Goal: Information Seeking & Learning: Find specific fact

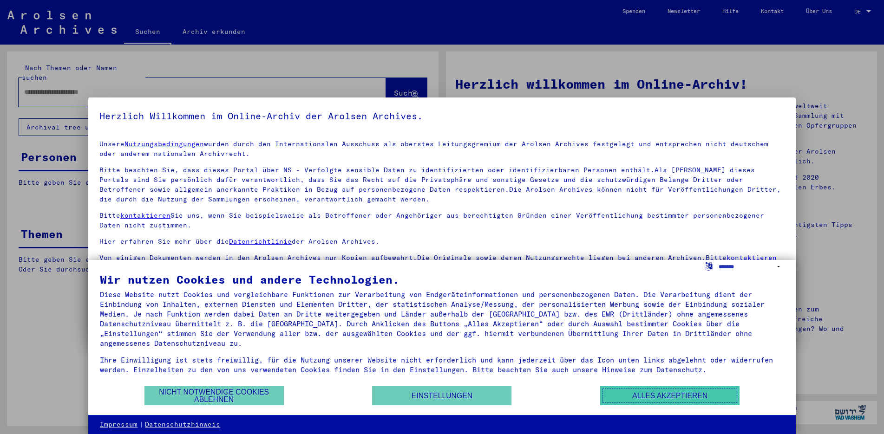
click at [695, 400] on button "Alles akzeptieren" at bounding box center [669, 396] width 139 height 19
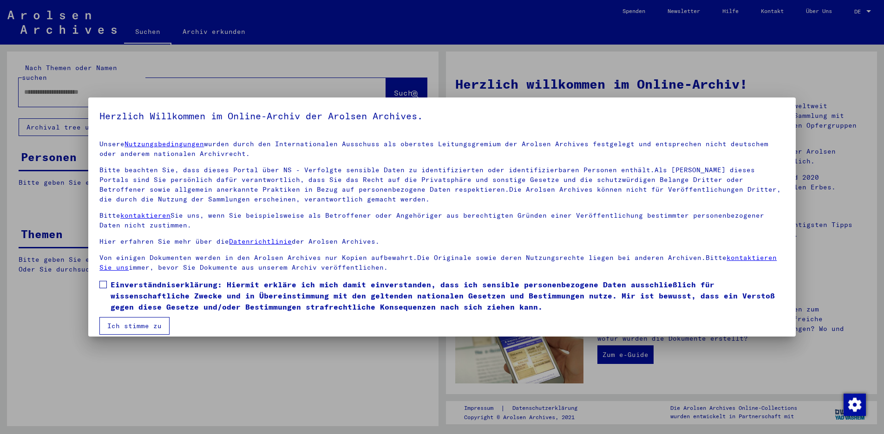
click at [100, 282] on span at bounding box center [102, 284] width 7 height 7
click at [137, 327] on button "Ich stimme zu" at bounding box center [134, 326] width 70 height 18
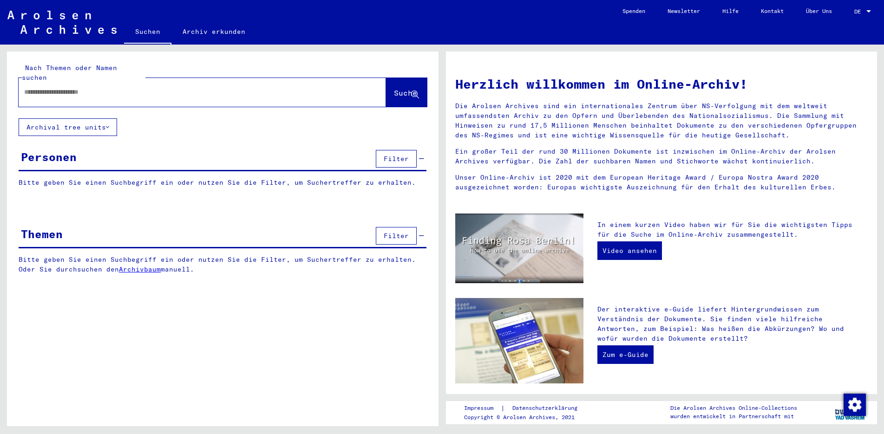
click at [96, 92] on div at bounding box center [189, 92] width 340 height 21
click at [89, 87] on input "text" at bounding box center [191, 92] width 334 height 10
type input "**********"
click at [413, 91] on icon at bounding box center [415, 95] width 8 height 8
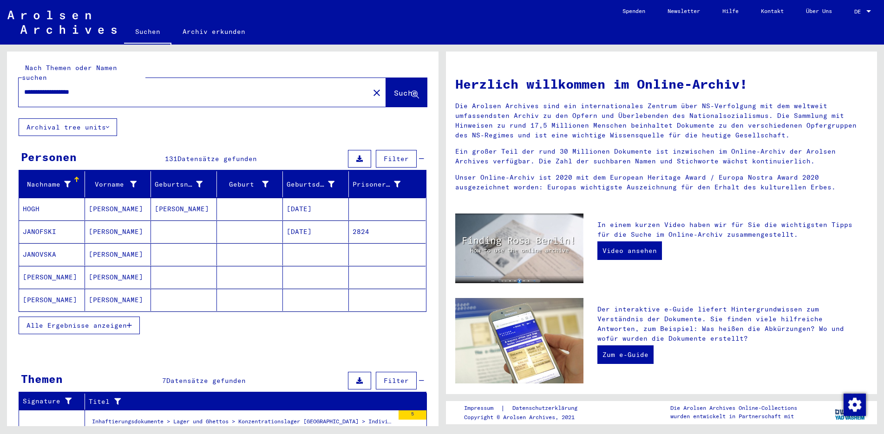
scroll to position [46, 0]
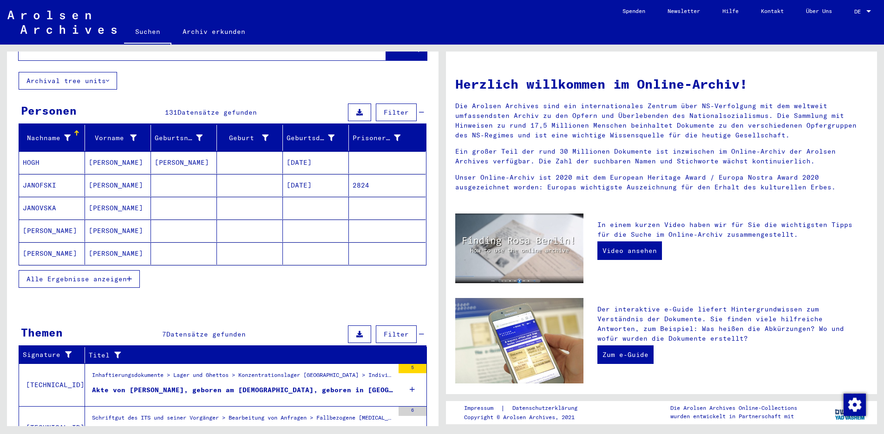
click at [299, 197] on mat-cell at bounding box center [316, 208] width 66 height 22
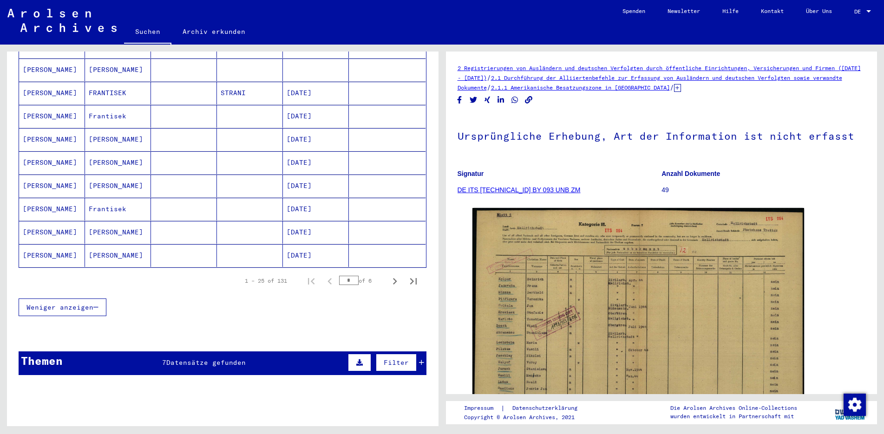
scroll to position [557, 0]
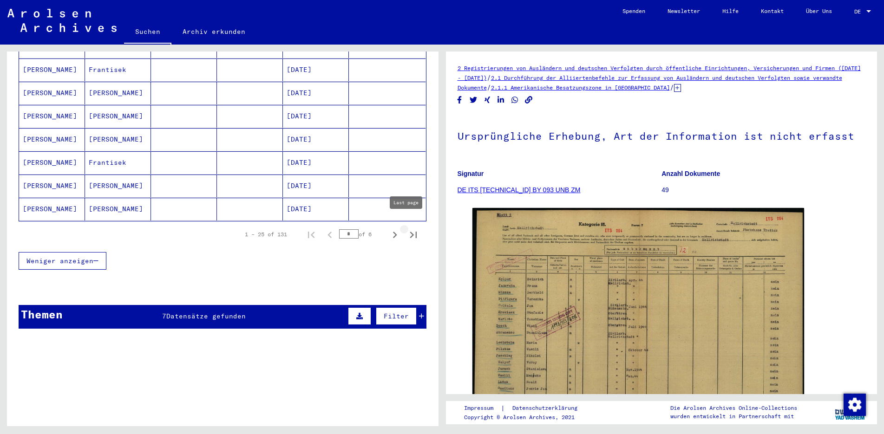
click at [407, 229] on icon "Last page" at bounding box center [413, 235] width 13 height 13
type input "*"
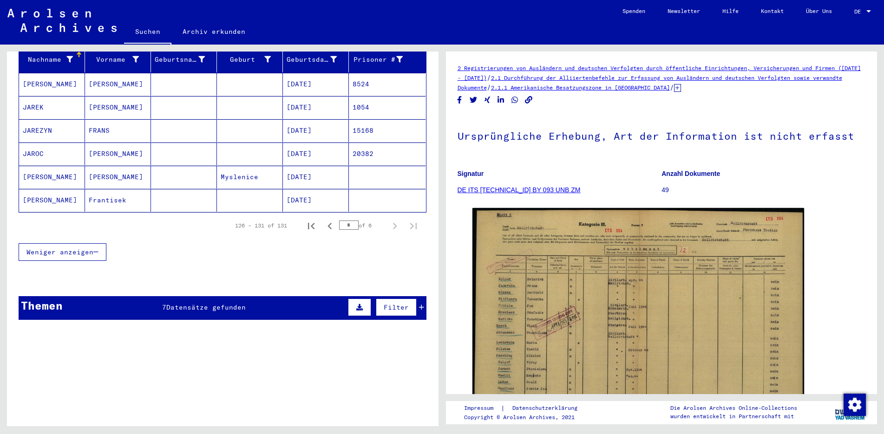
scroll to position [0, 0]
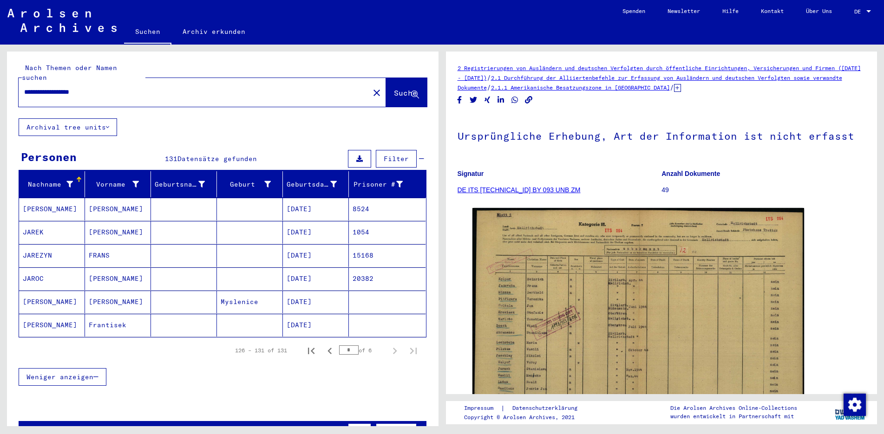
click at [109, 124] on icon at bounding box center [107, 127] width 3 height 7
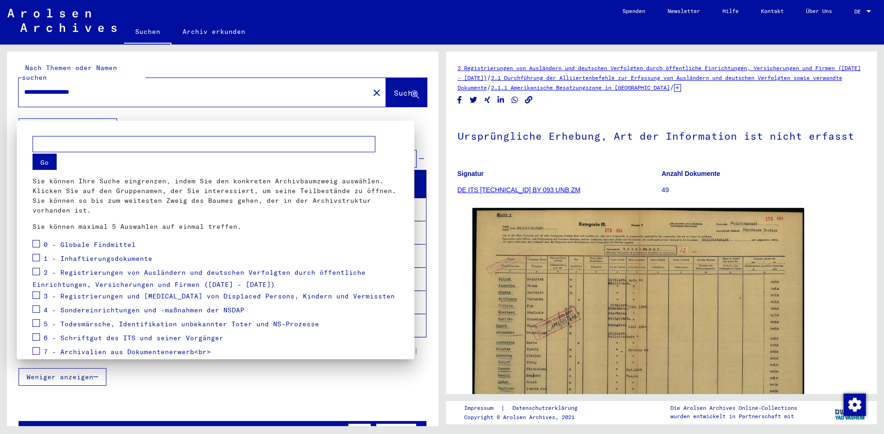
click at [196, 109] on div at bounding box center [442, 217] width 884 height 434
